Goal: Book appointment/travel/reservation

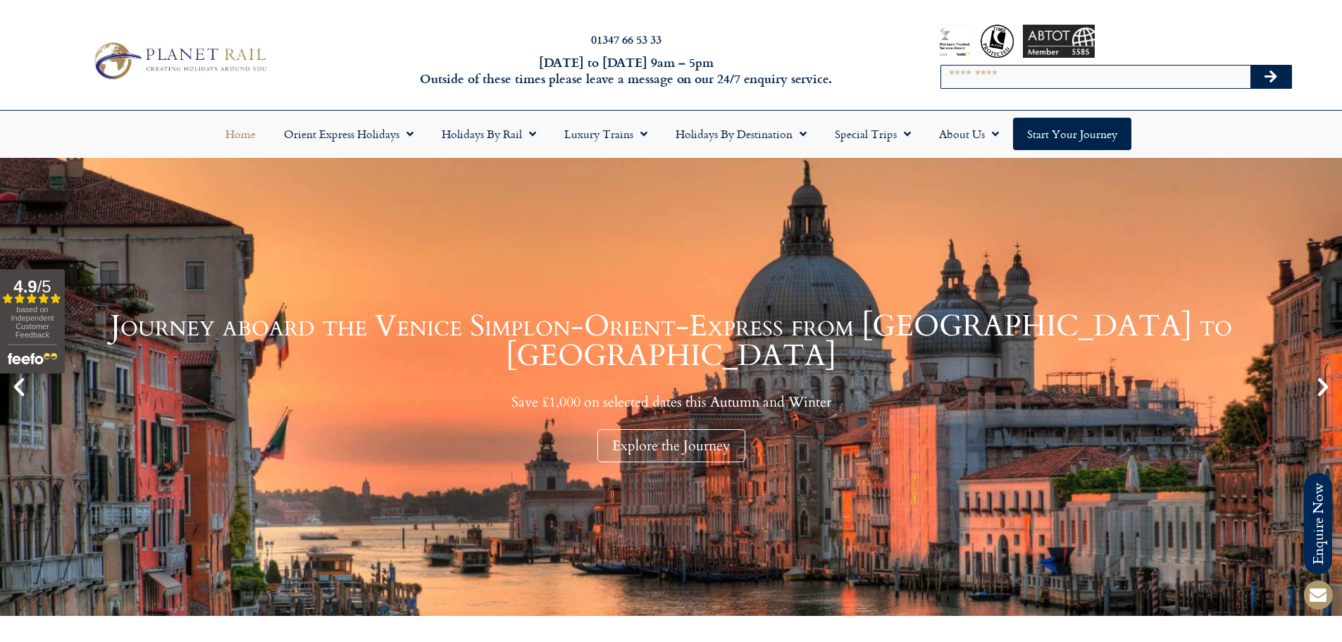
click at [826, 27] on div "01347 66 53 33 Monday to Friday 9am – 5pm Outside of these times please leave a…" at bounding box center [671, 60] width 1342 height 99
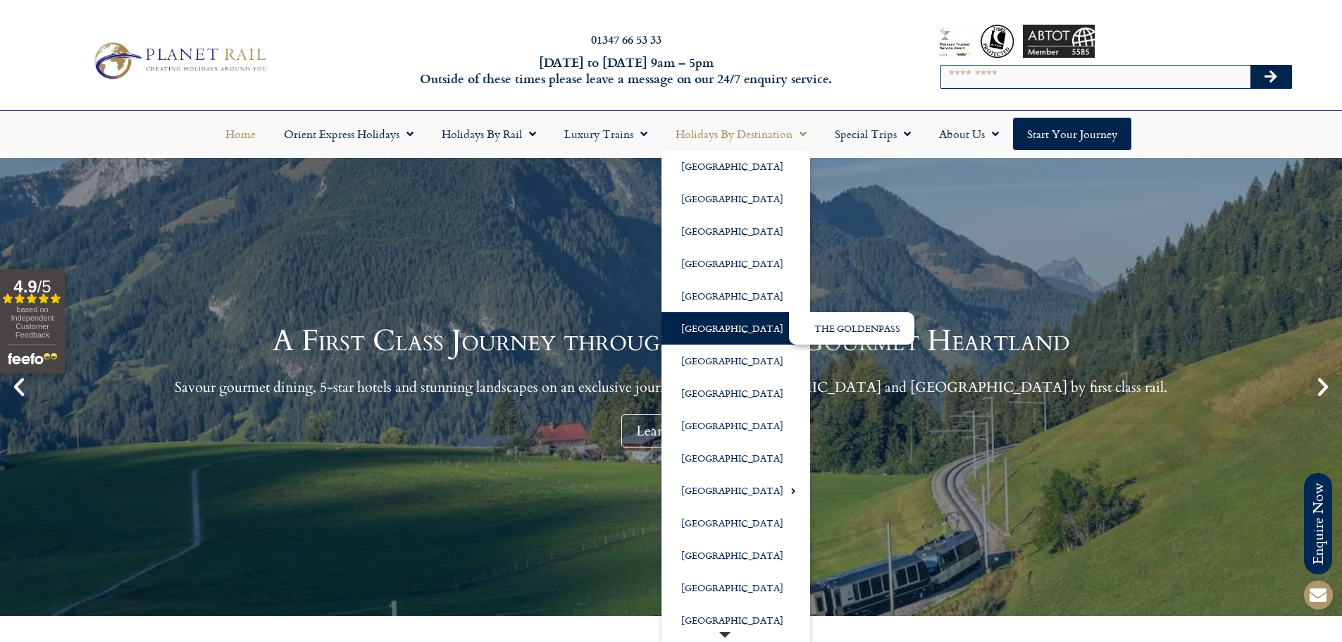
click at [708, 329] on link "[GEOGRAPHIC_DATA]" at bounding box center [736, 328] width 149 height 32
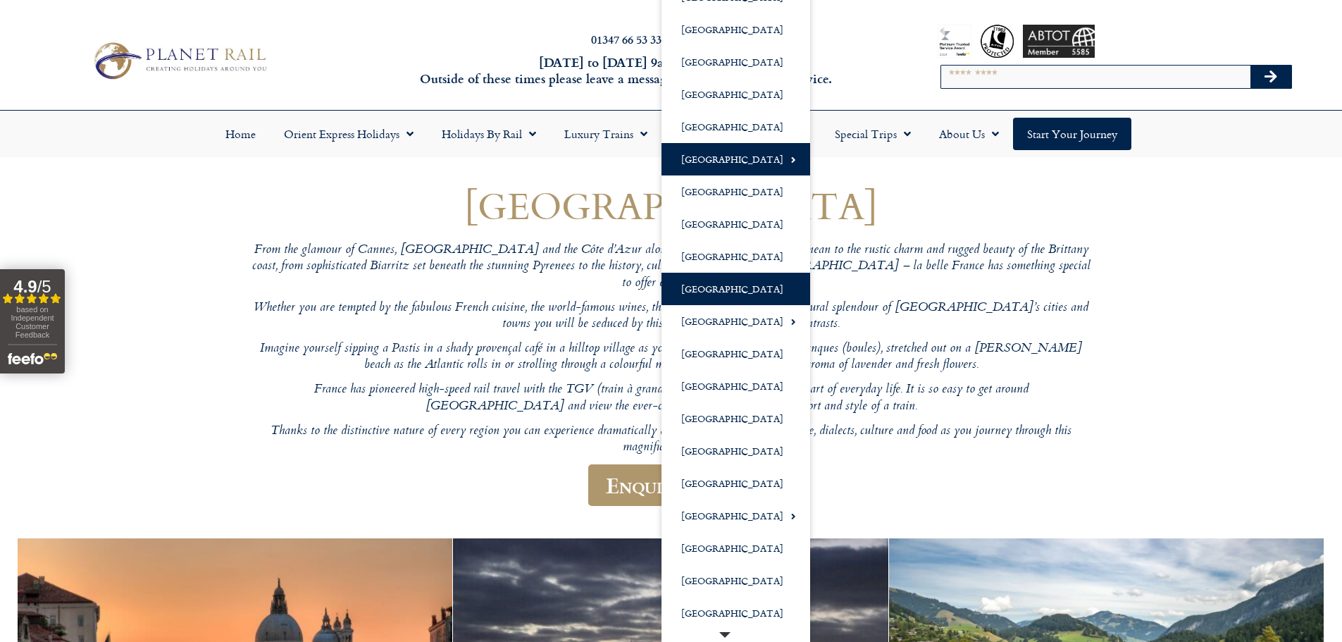
click at [702, 287] on link "[GEOGRAPHIC_DATA]" at bounding box center [736, 289] width 149 height 32
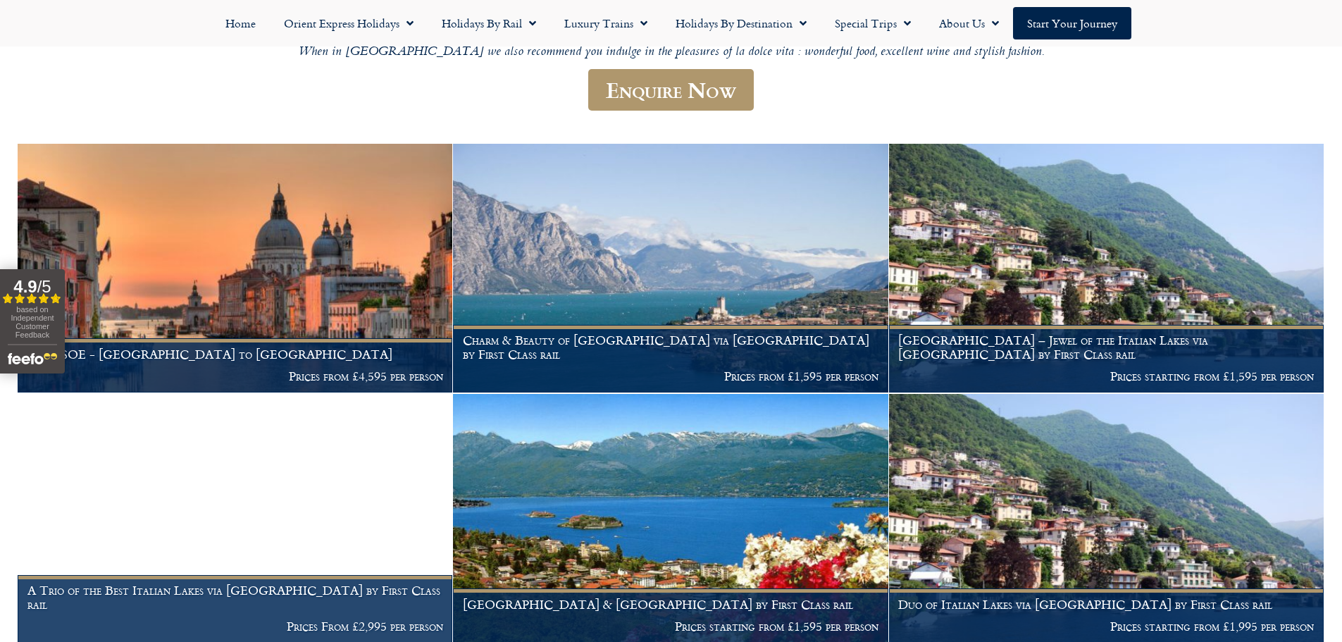
scroll to position [358, 0]
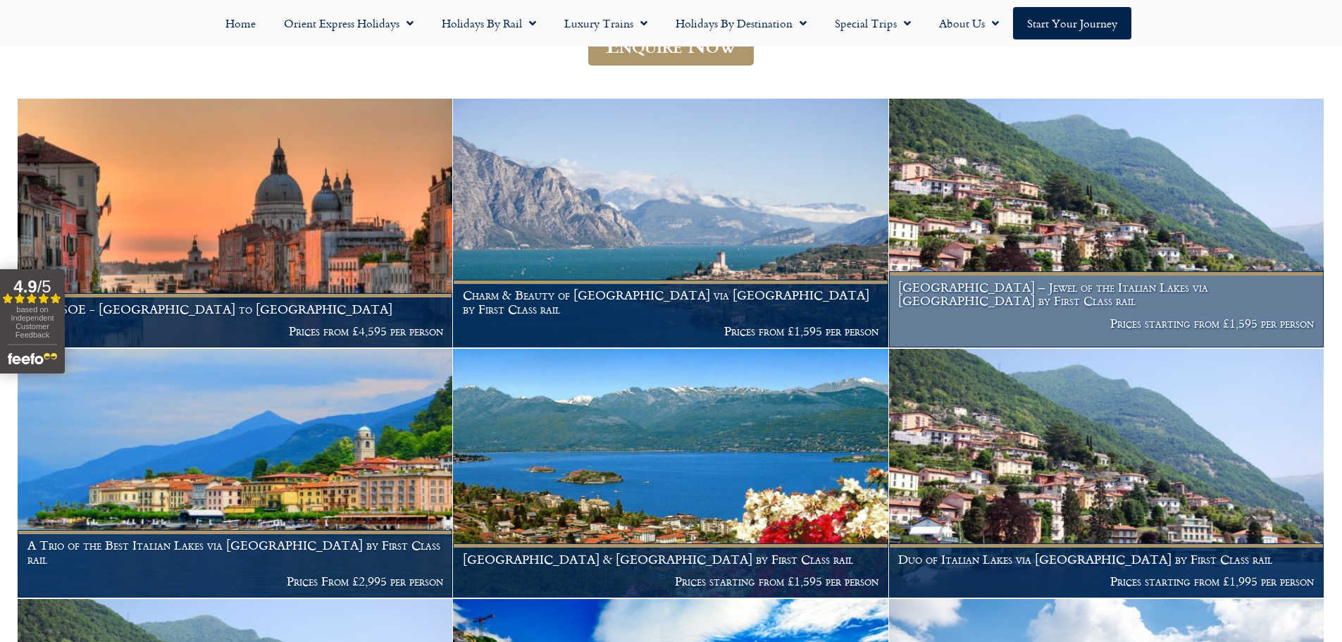
click at [1005, 234] on img at bounding box center [1106, 223] width 435 height 249
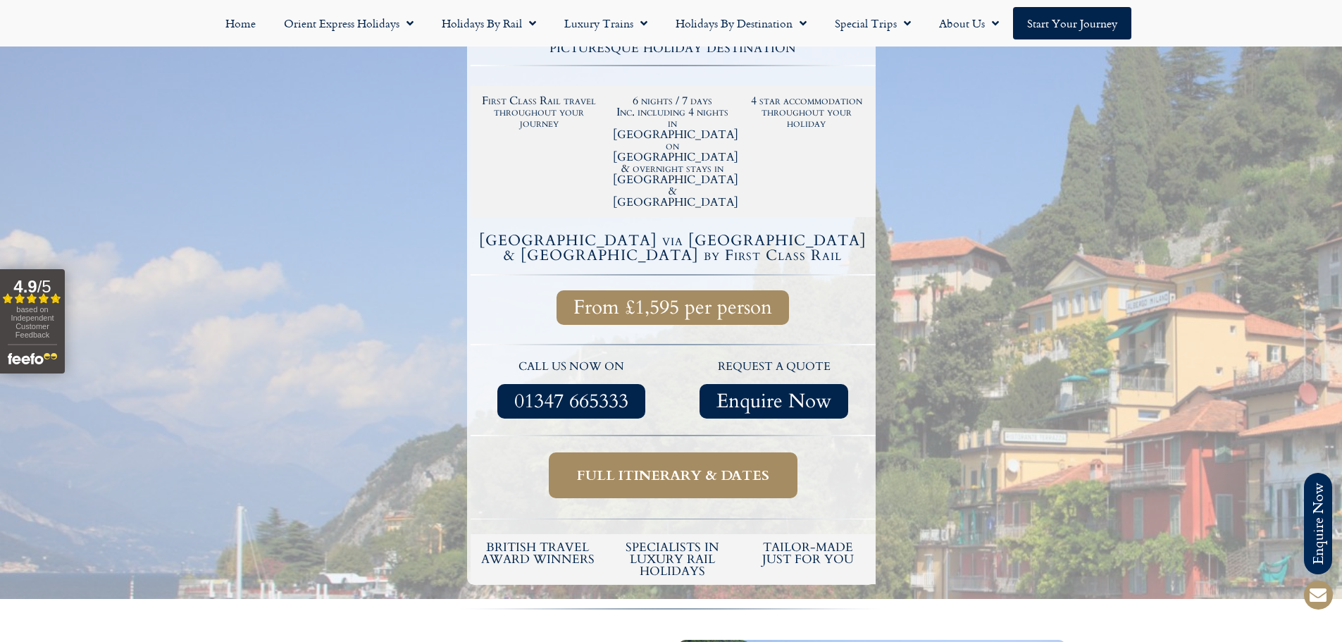
scroll to position [634, 0]
